Goal: Task Accomplishment & Management: Use online tool/utility

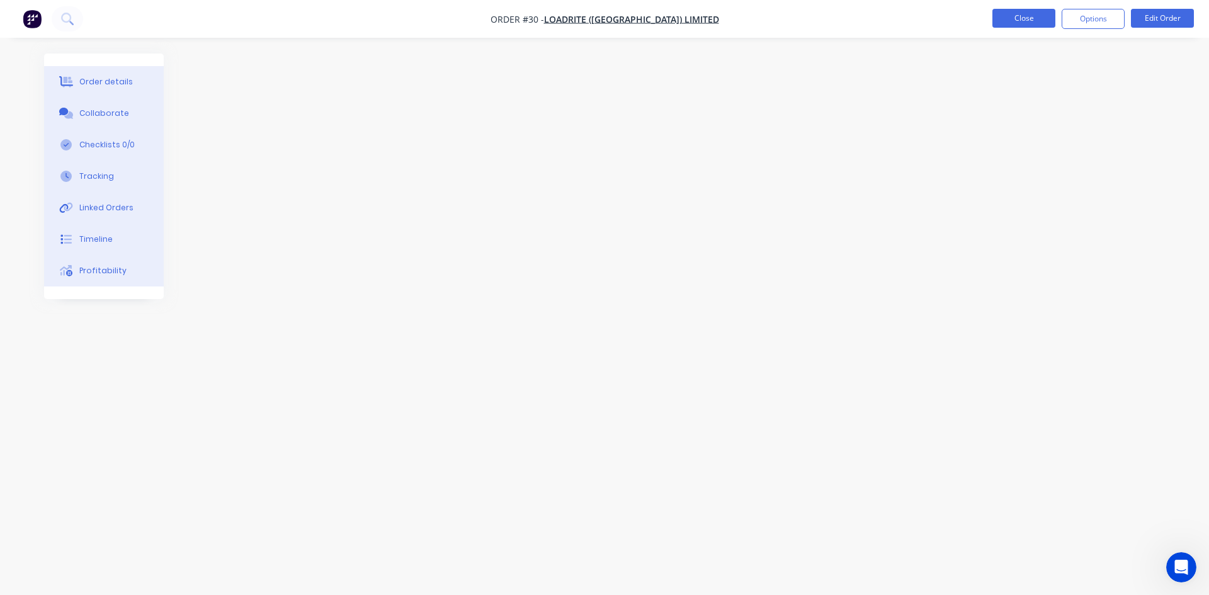
click at [1033, 18] on button "Close" at bounding box center [1023, 18] width 63 height 19
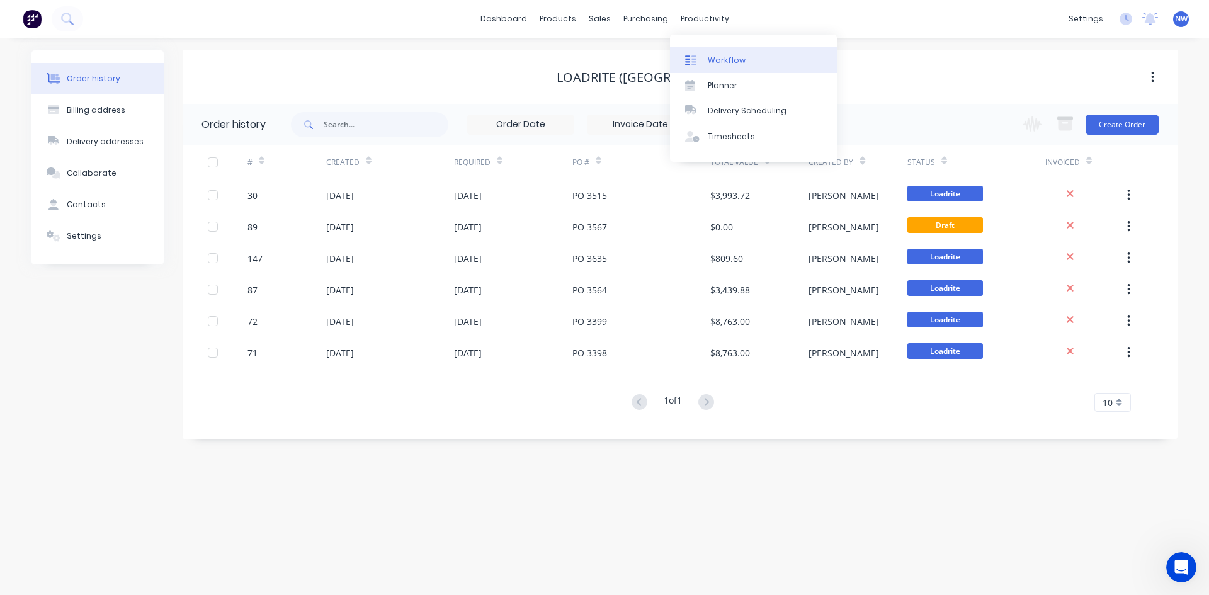
click at [717, 60] on div "Workflow" at bounding box center [727, 60] width 38 height 11
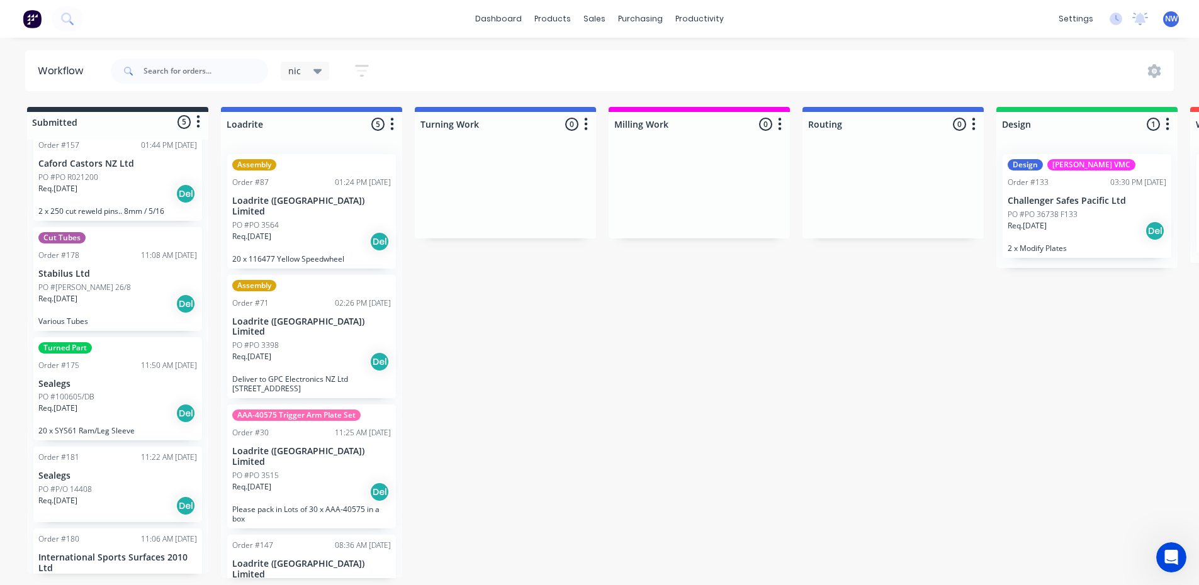
scroll to position [63, 0]
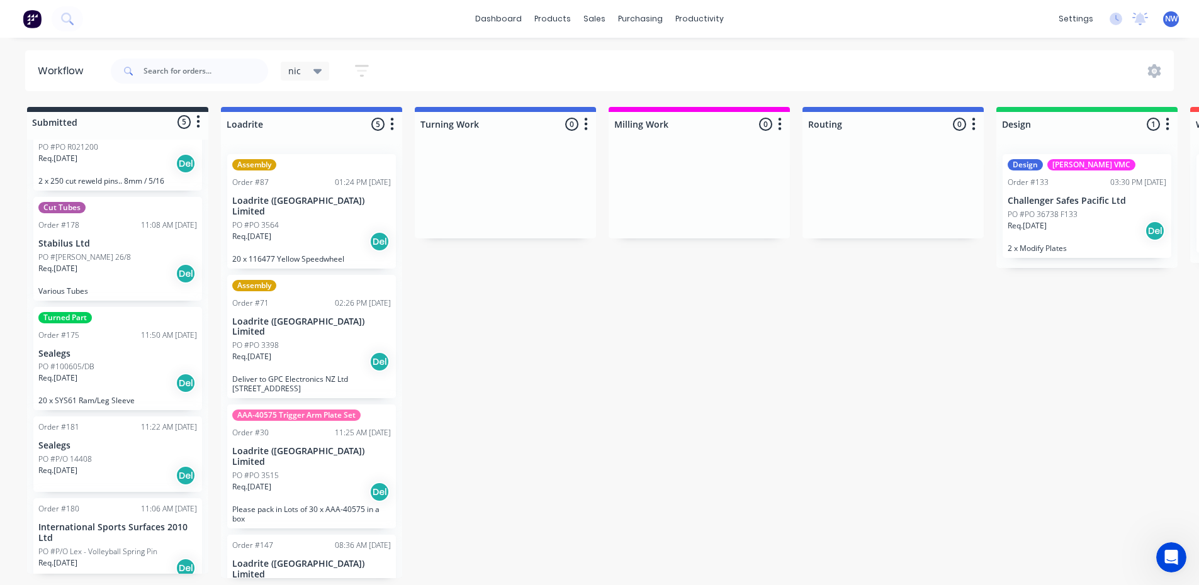
click at [112, 456] on div "PO #P/O 14408" at bounding box center [117, 459] width 159 height 11
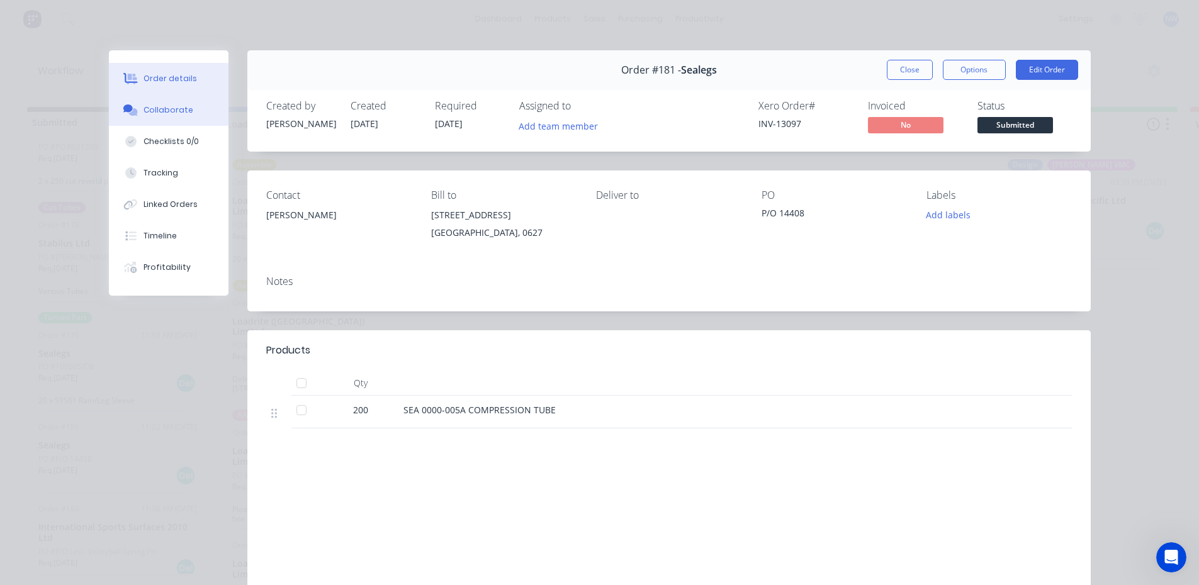
click at [157, 110] on div "Collaborate" at bounding box center [169, 109] width 50 height 11
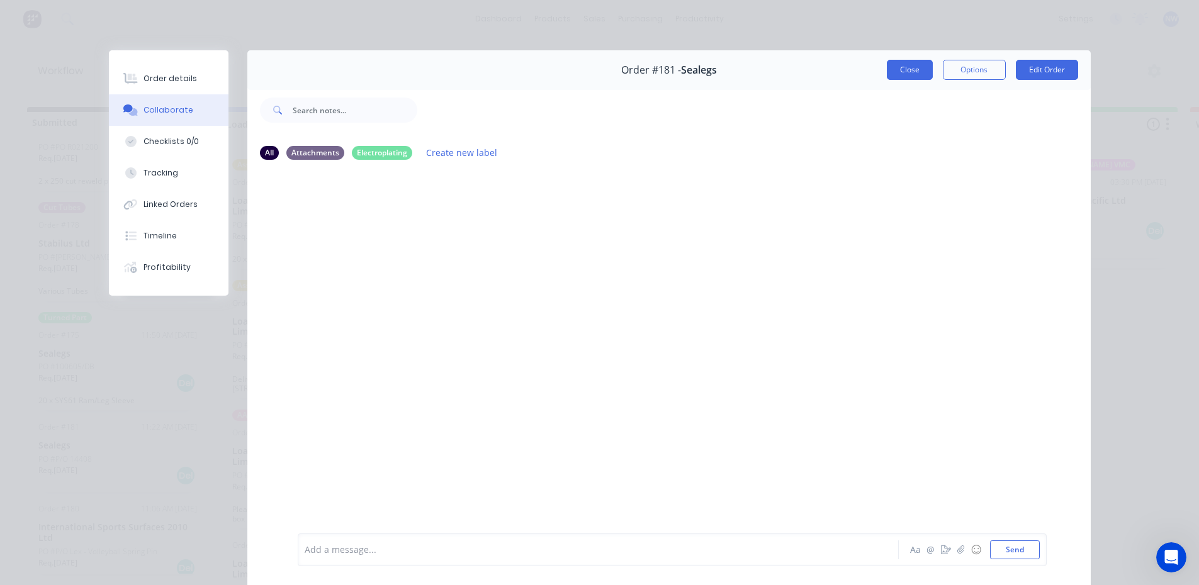
click at [897, 72] on button "Close" at bounding box center [910, 70] width 46 height 20
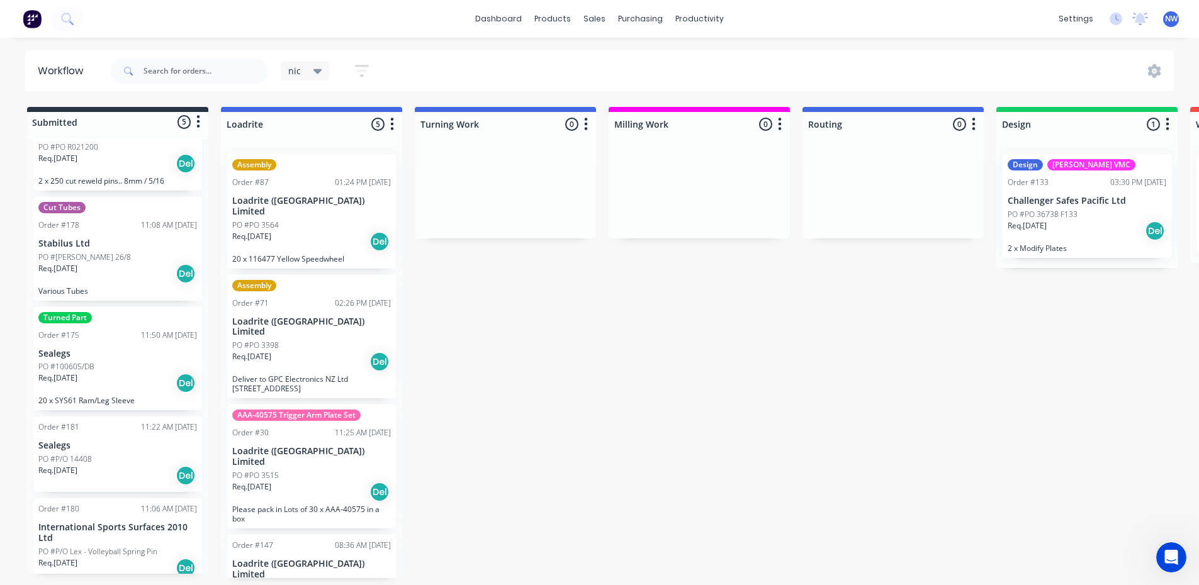
click at [133, 456] on div "PO #P/O 14408" at bounding box center [117, 459] width 159 height 11
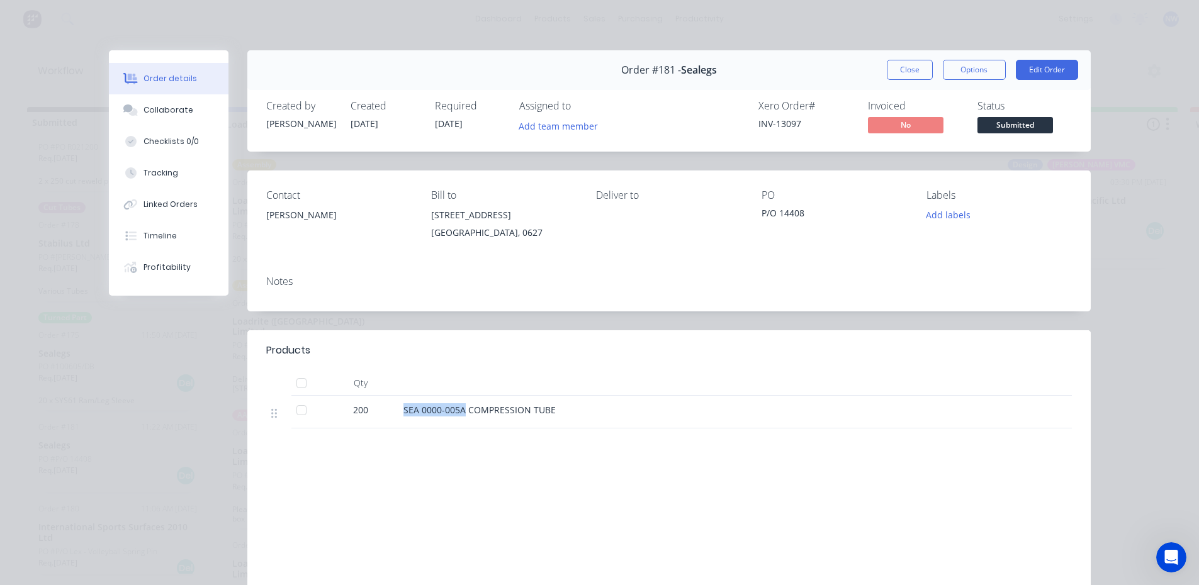
drag, startPoint x: 398, startPoint y: 410, endPoint x: 459, endPoint y: 415, distance: 61.3
click at [459, 415] on div "SEA 0000-005A COMPRESSION TUBE" at bounding box center [650, 412] width 504 height 33
copy span "SEA 0000-005A"
click at [910, 76] on button "Close" at bounding box center [910, 70] width 46 height 20
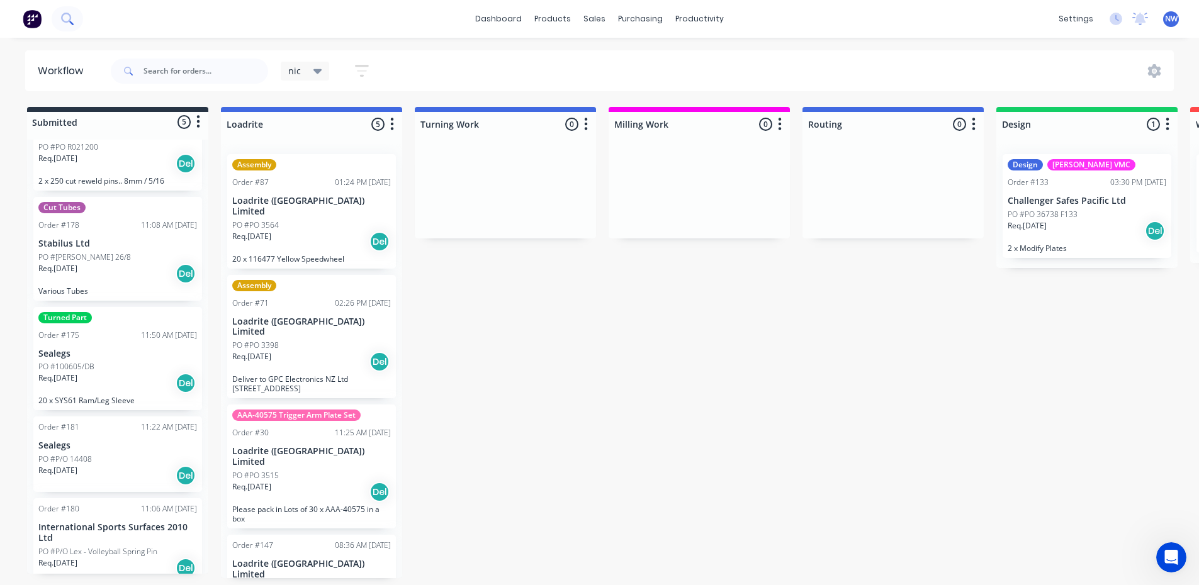
click at [76, 19] on button at bounding box center [67, 18] width 31 height 25
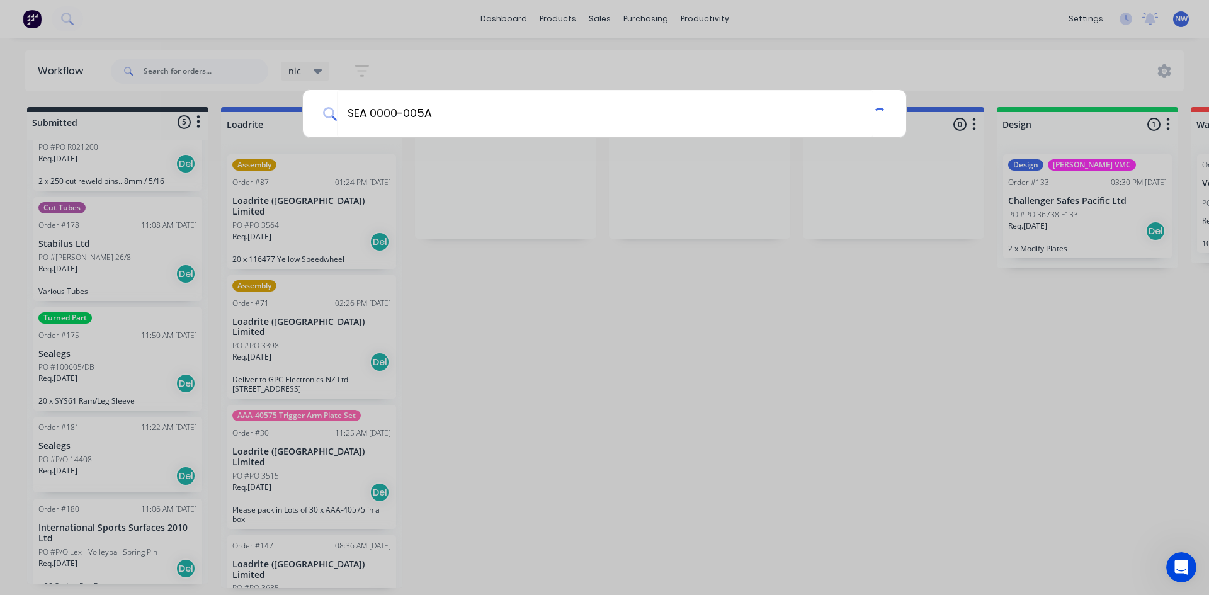
type input "SEA 0000-005A"
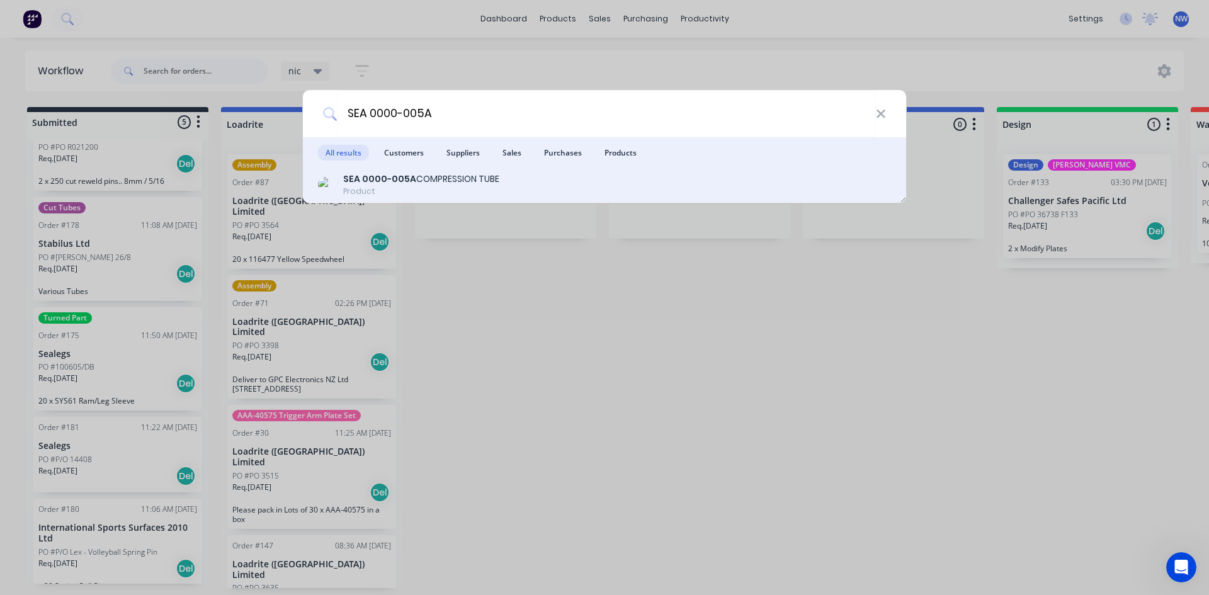
click at [438, 183] on div "SEA 0000-005A COMPRESSION TUBE" at bounding box center [421, 178] width 156 height 13
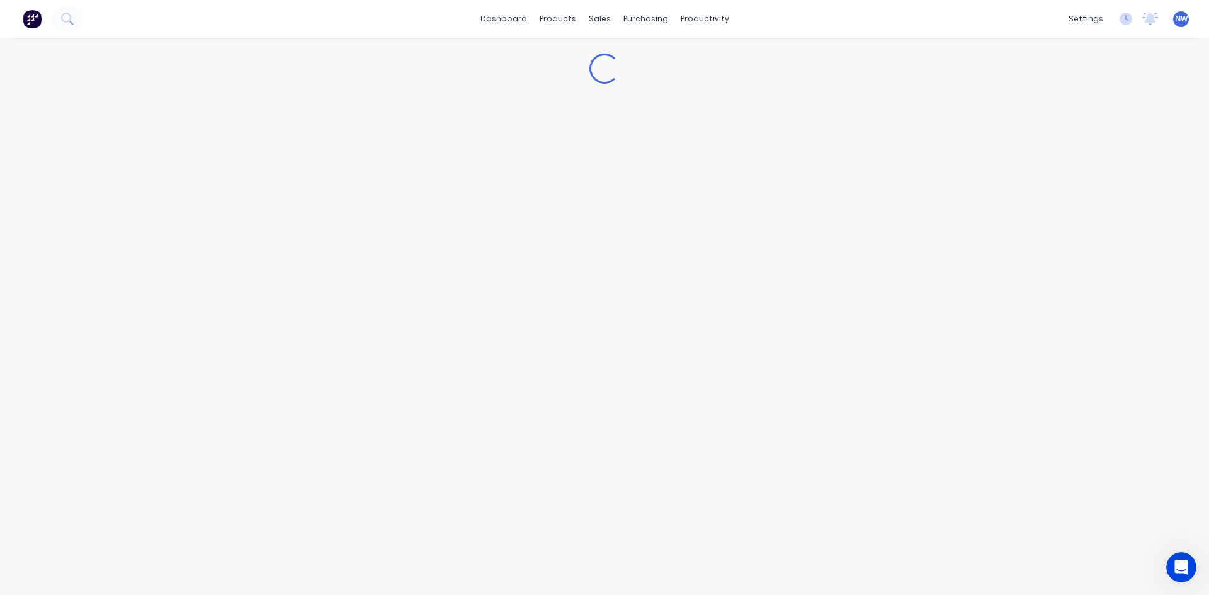
type textarea "x"
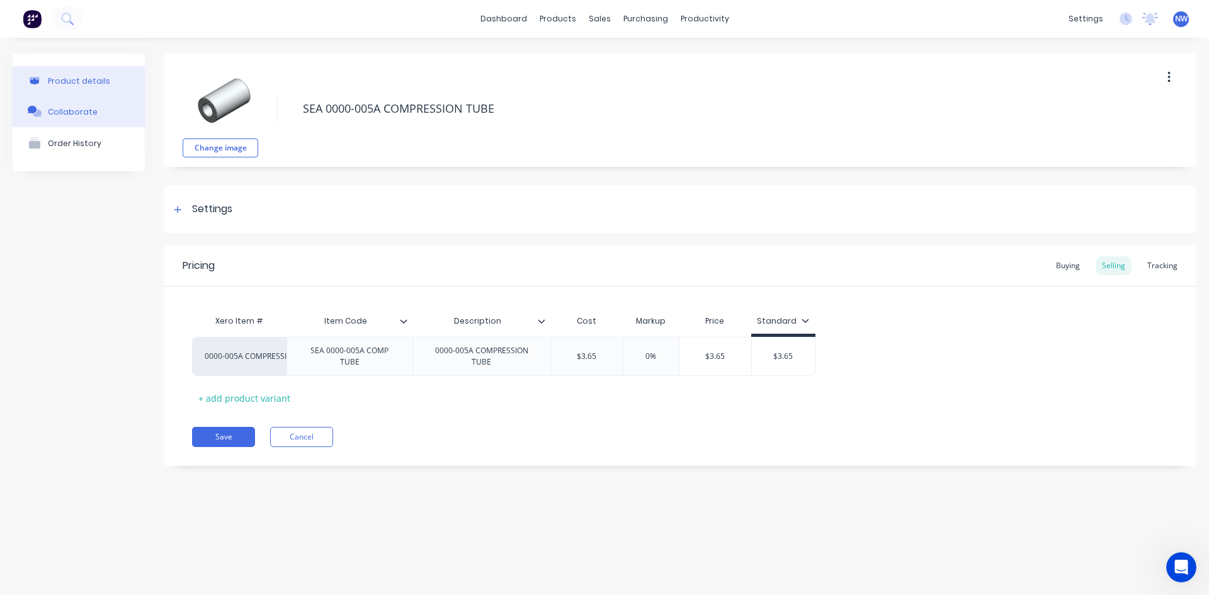
click at [81, 110] on div "Collaborate" at bounding box center [73, 111] width 50 height 9
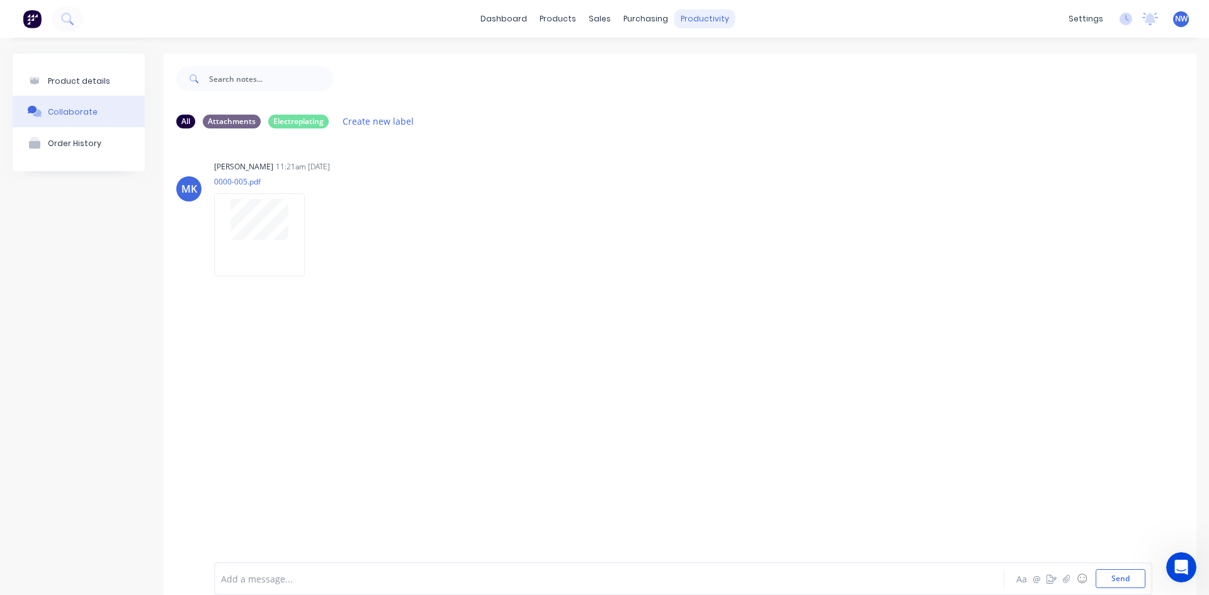
click at [692, 23] on div "productivity" at bounding box center [704, 18] width 61 height 19
click at [697, 20] on div "productivity" at bounding box center [704, 18] width 61 height 19
click at [716, 60] on div "Workflow" at bounding box center [722, 60] width 38 height 11
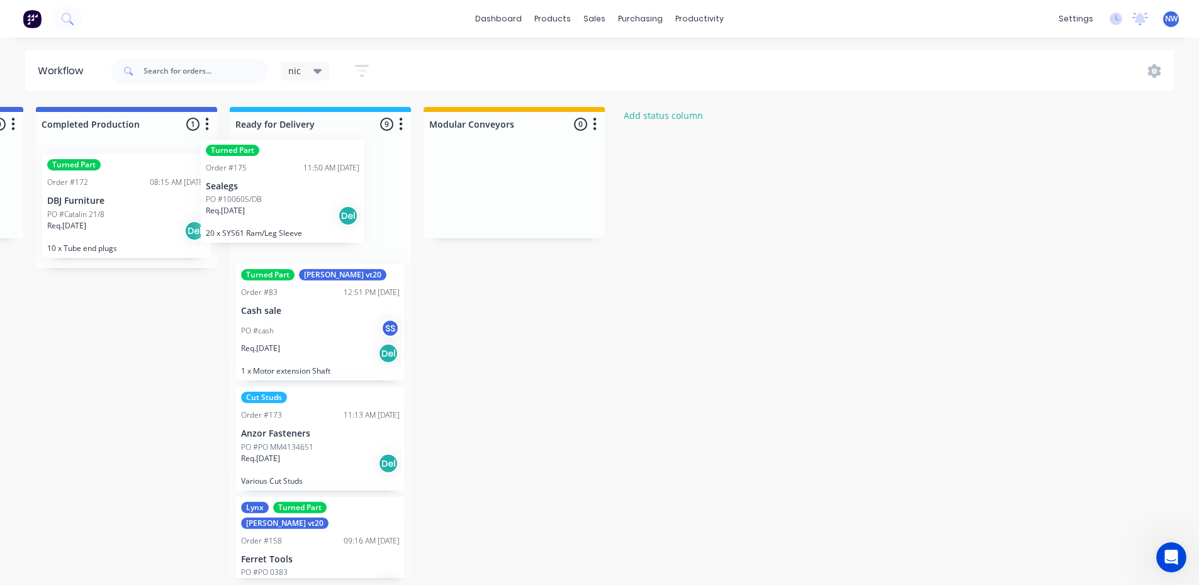
scroll to position [0, 2313]
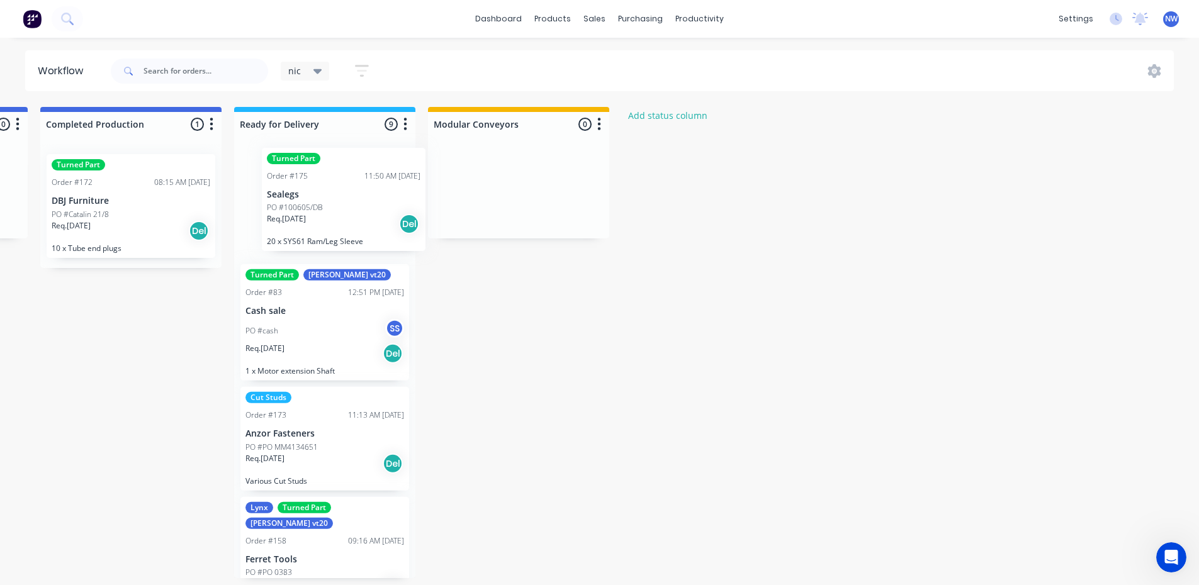
drag, startPoint x: 97, startPoint y: 354, endPoint x: 354, endPoint y: 213, distance: 293.5
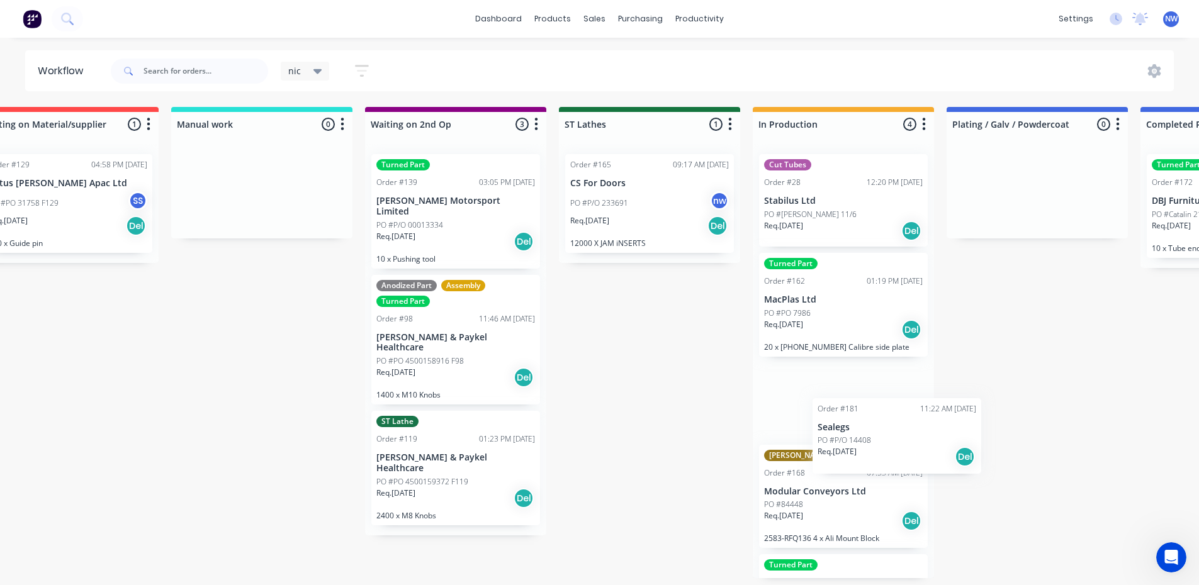
scroll to position [3, 1214]
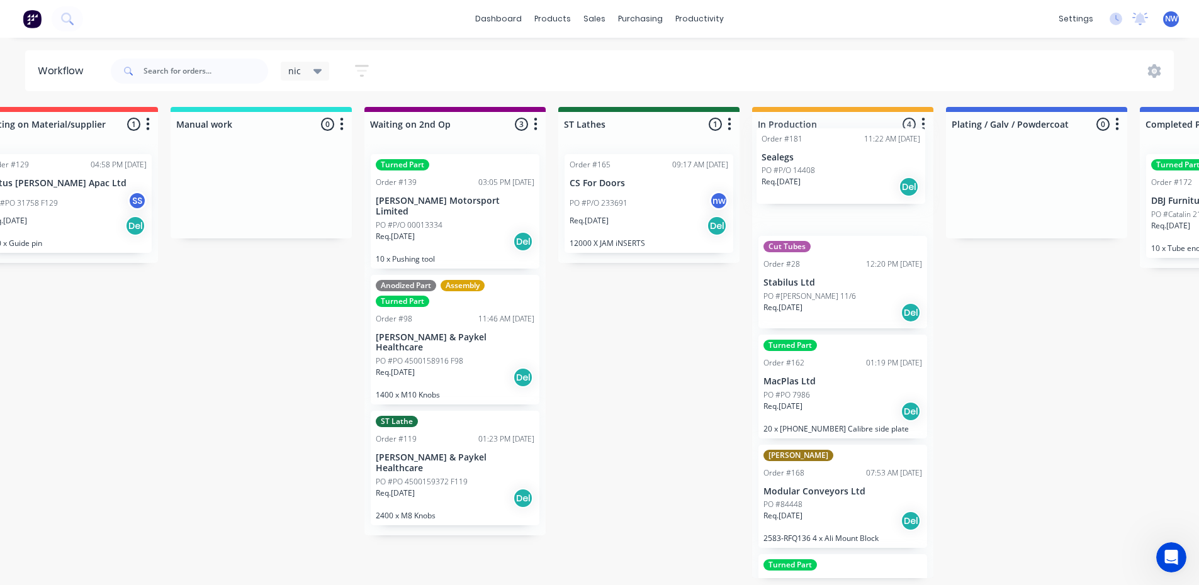
drag, startPoint x: 120, startPoint y: 417, endPoint x: 873, endPoint y: 188, distance: 787.0
click at [886, 172] on div "Submitted 4 Status colour #273444 hex #273444 Save Cancel Summaries Total order…" at bounding box center [557, 342] width 3560 height 471
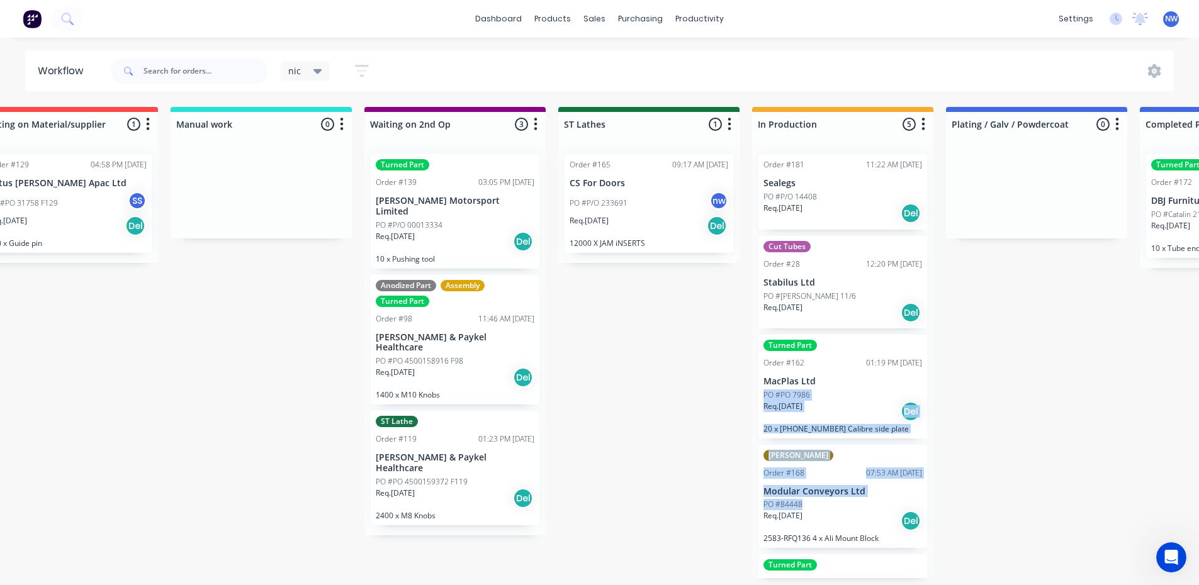
drag, startPoint x: 928, startPoint y: 390, endPoint x: 930, endPoint y: 496, distance: 105.8
click at [930, 498] on div "Order #181 11:22 AM [DATE] Sealegs PO #P/O 14408 Req. [DATE] Del Cut Tubes Orde…" at bounding box center [842, 361] width 181 height 434
click at [1036, 432] on div "Submitted 3 Status colour #273444 hex #273444 Save Cancel Summaries Total order…" at bounding box center [557, 342] width 3560 height 471
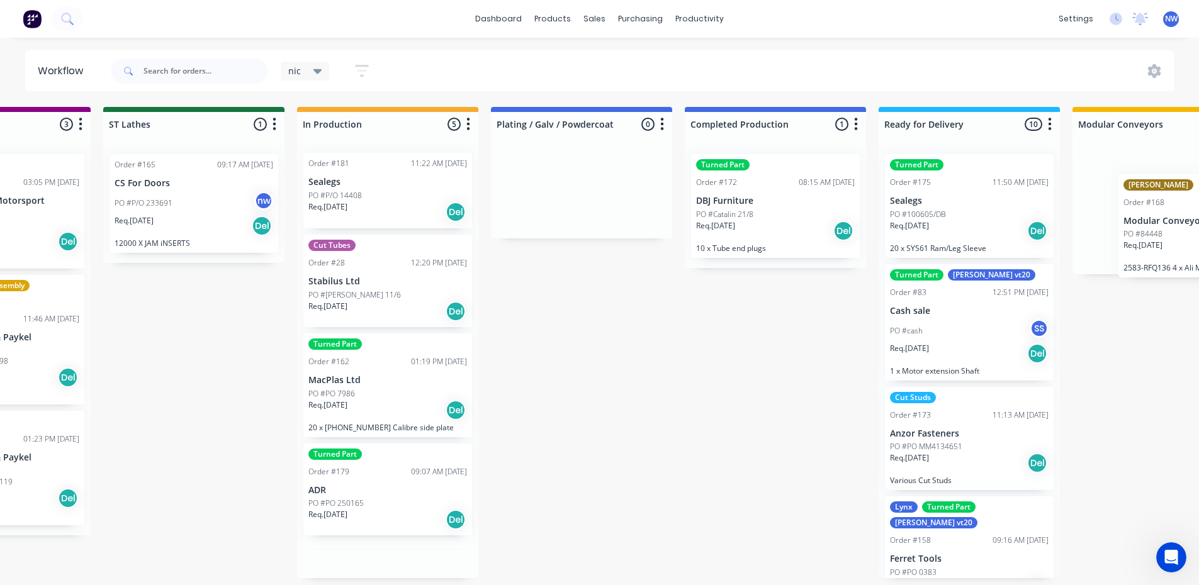
scroll to position [3, 1723]
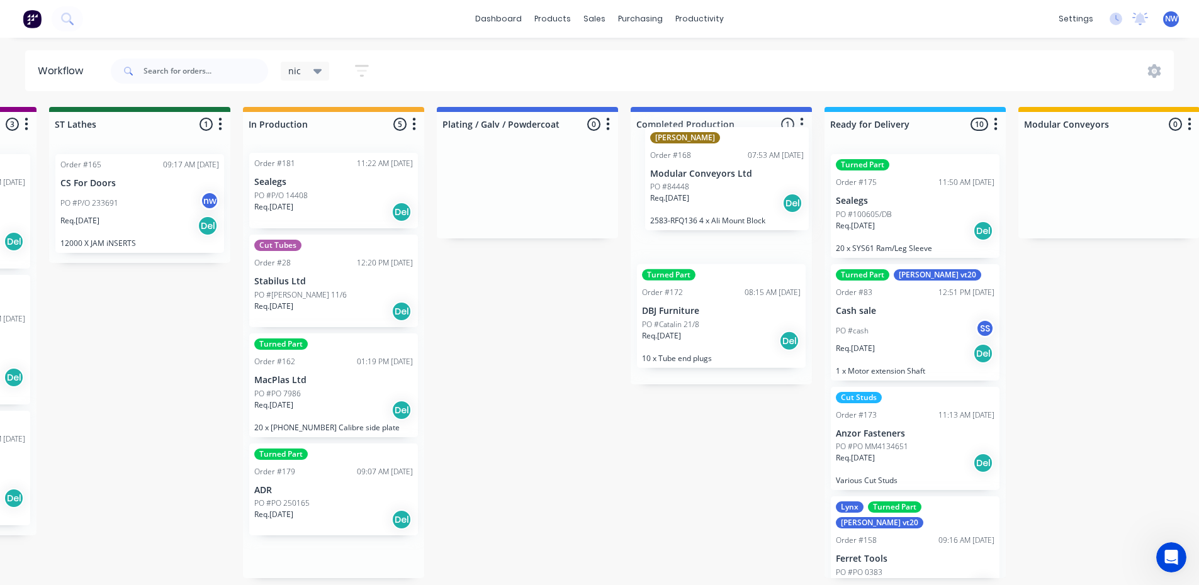
drag, startPoint x: 844, startPoint y: 504, endPoint x: 733, endPoint y: 188, distance: 334.9
click at [733, 188] on div "Submitted 3 Status colour #273444 hex #273444 Save Cancel Summaries Total order…" at bounding box center [48, 342] width 3560 height 471
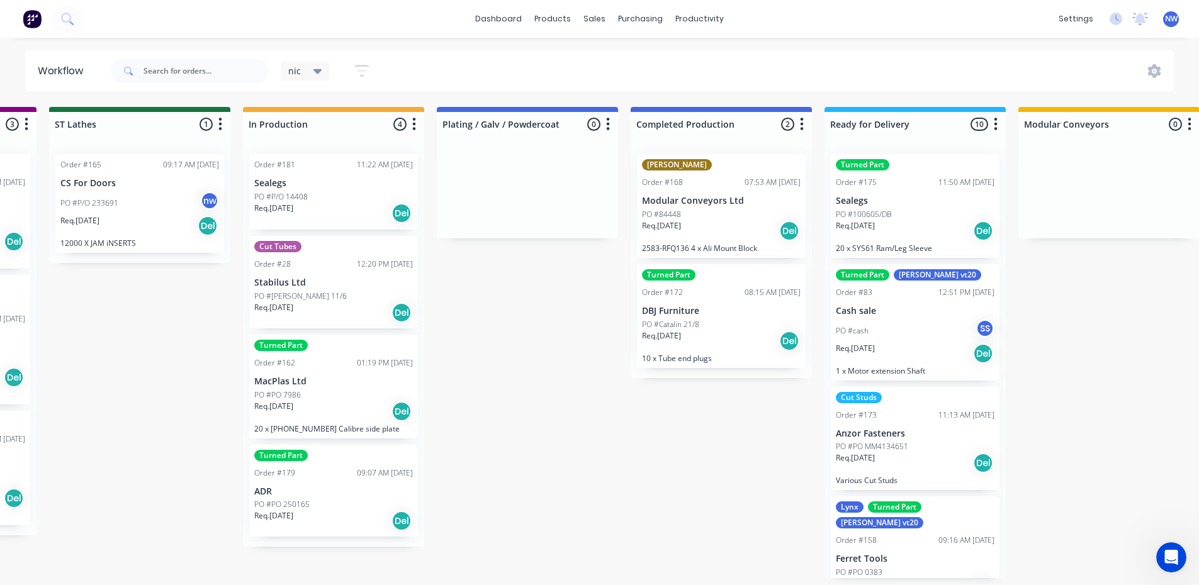
scroll to position [3, 1720]
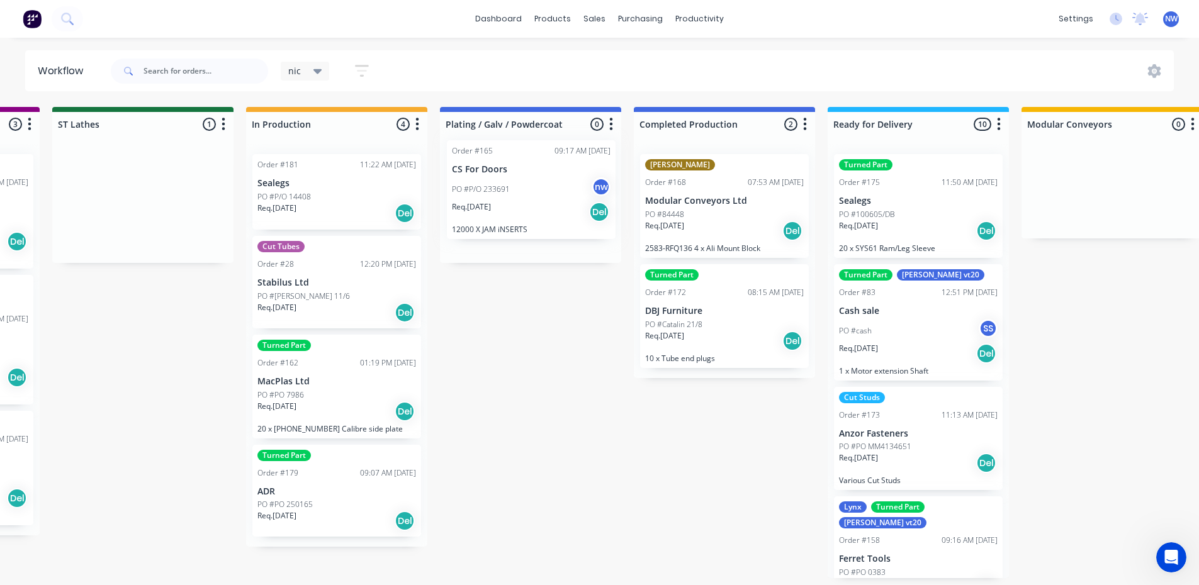
drag, startPoint x: 145, startPoint y: 196, endPoint x: 541, endPoint y: 185, distance: 396.7
click at [541, 185] on div "Submitted 3 Status colour #273444 hex #273444 Save Cancel Summaries Total order…" at bounding box center [51, 342] width 3560 height 471
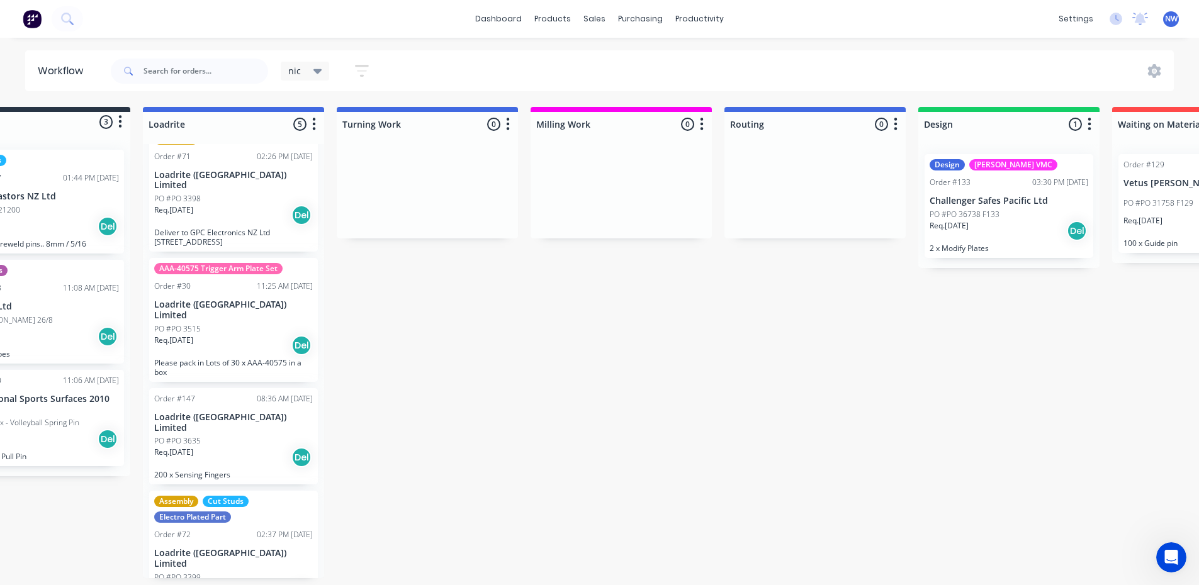
scroll to position [3, 0]
